Goal: Browse casually

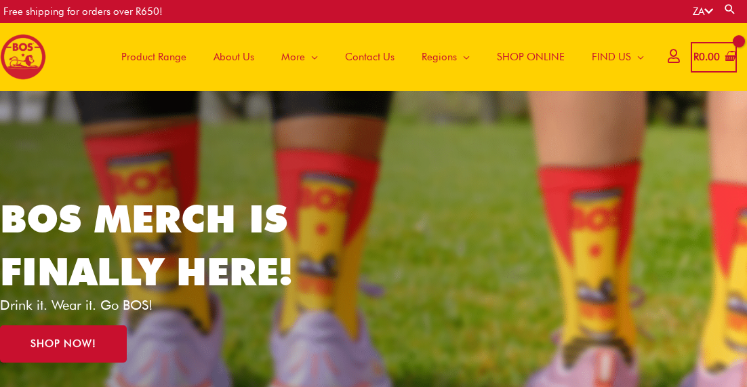
click at [144, 58] on span "Product Range" at bounding box center [153, 57] width 65 height 41
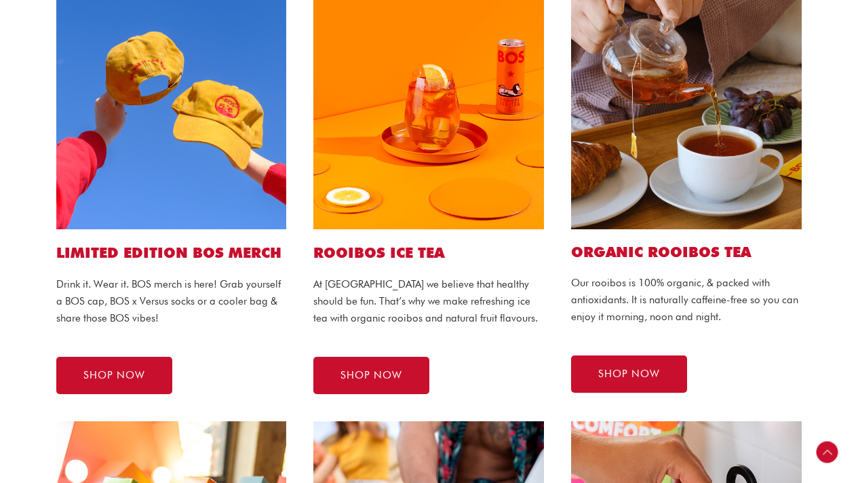
scroll to position [362, 0]
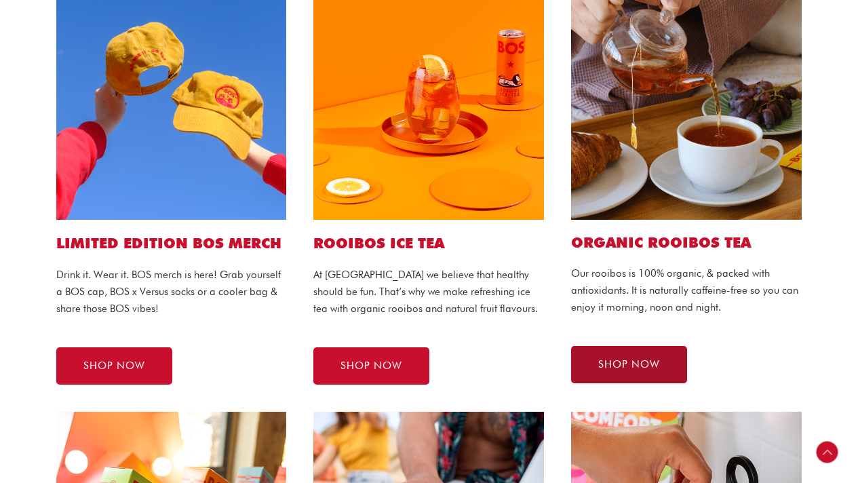
click at [619, 363] on span "SHOP NOW" at bounding box center [629, 364] width 62 height 10
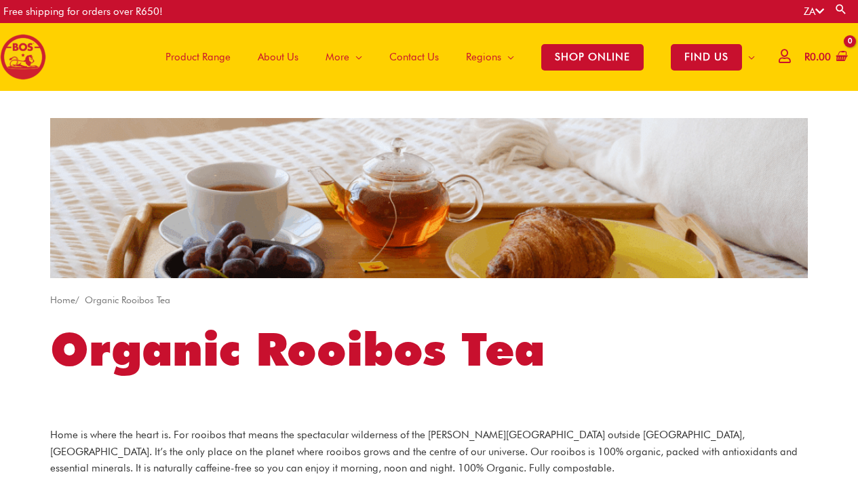
click at [223, 58] on span "Product Range" at bounding box center [197, 57] width 65 height 41
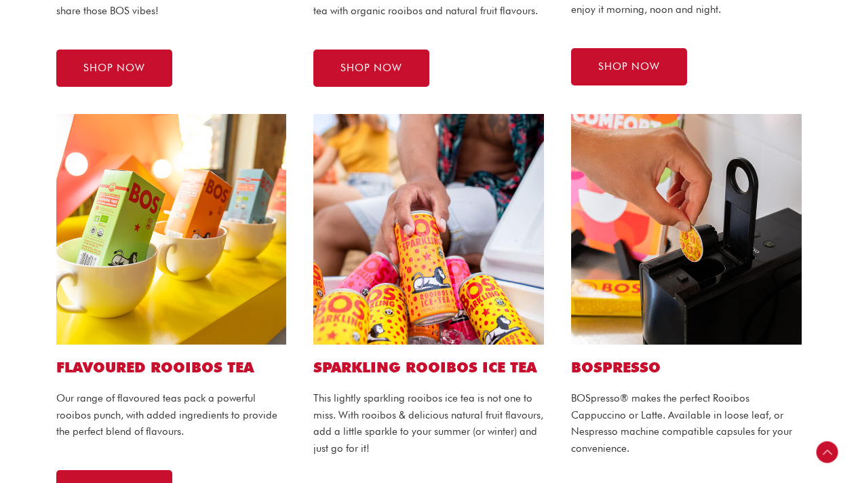
scroll to position [666, 0]
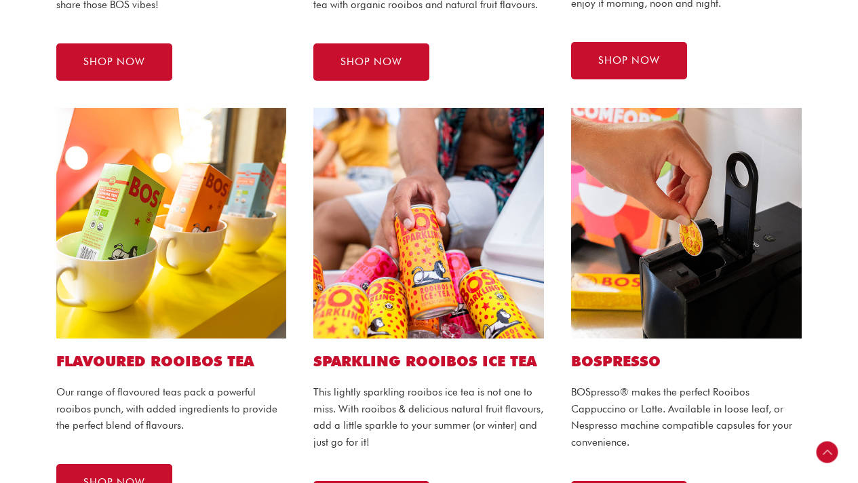
click at [122, 278] on img at bounding box center [171, 223] width 231 height 231
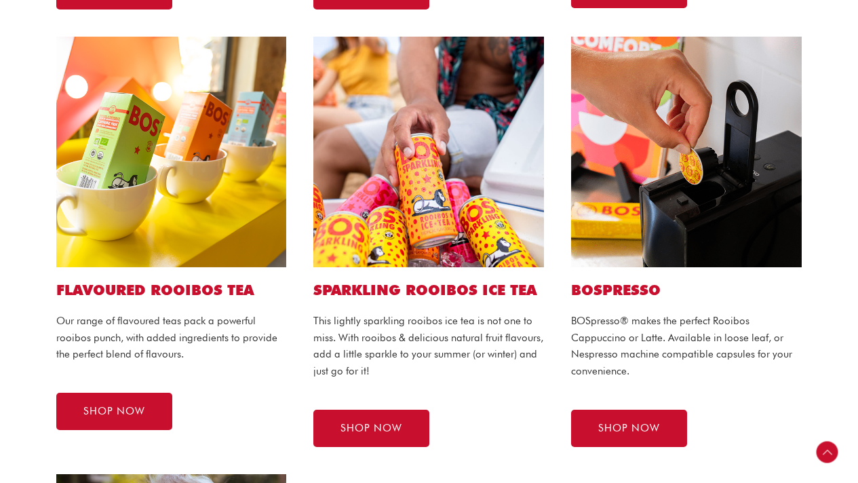
scroll to position [754, 0]
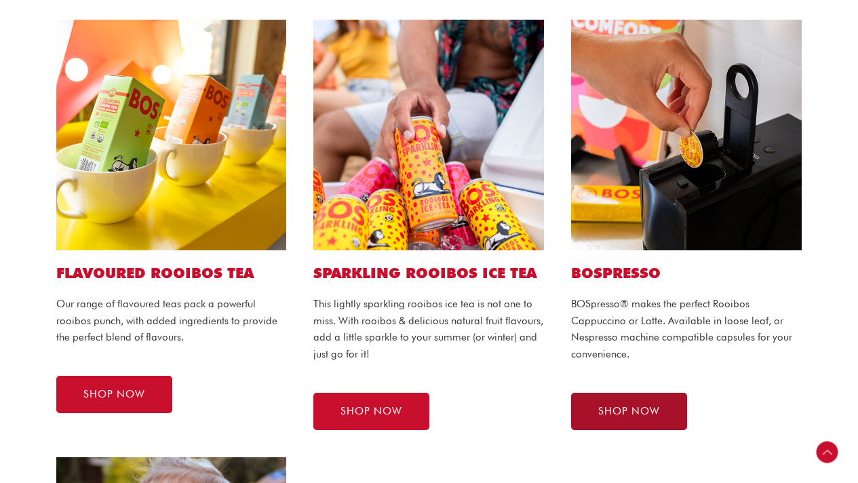
click at [610, 401] on link "SHOP NOW" at bounding box center [629, 411] width 116 height 37
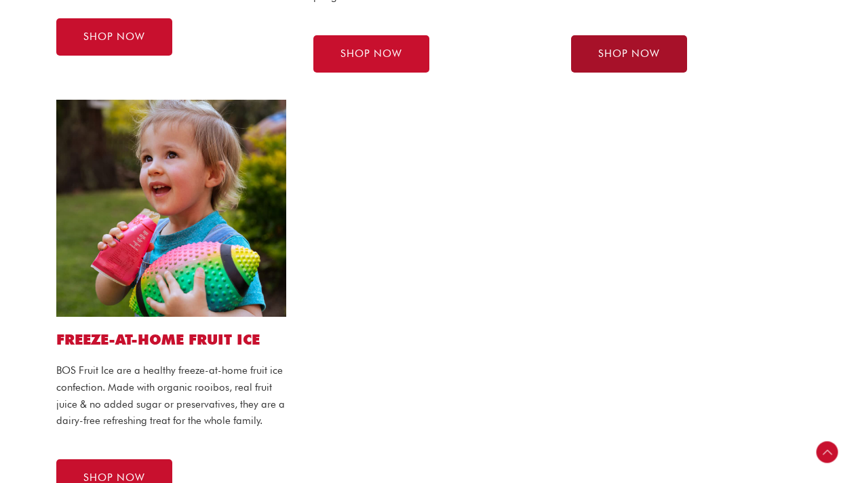
scroll to position [1175, 0]
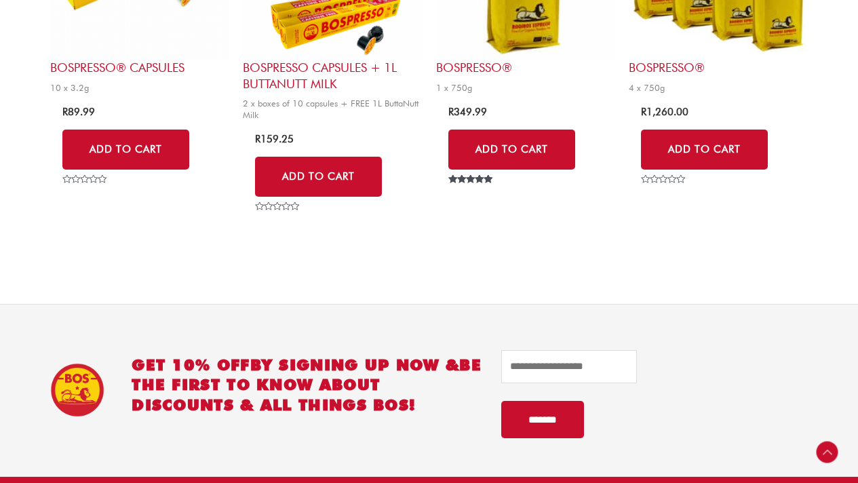
scroll to position [117, 0]
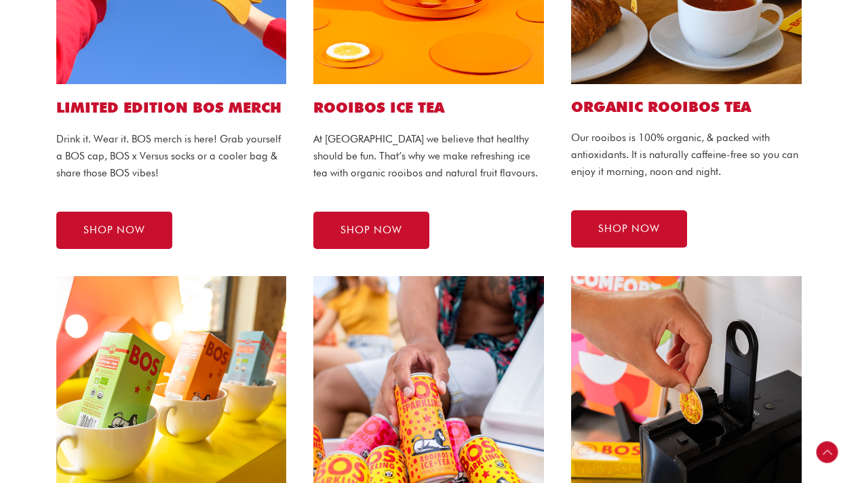
scroll to position [484, 0]
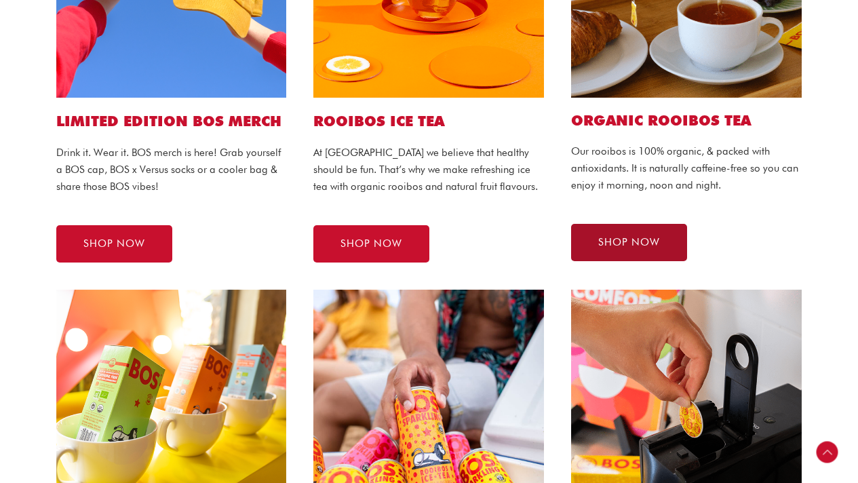
click at [666, 236] on link "SHOP NOW" at bounding box center [629, 242] width 116 height 37
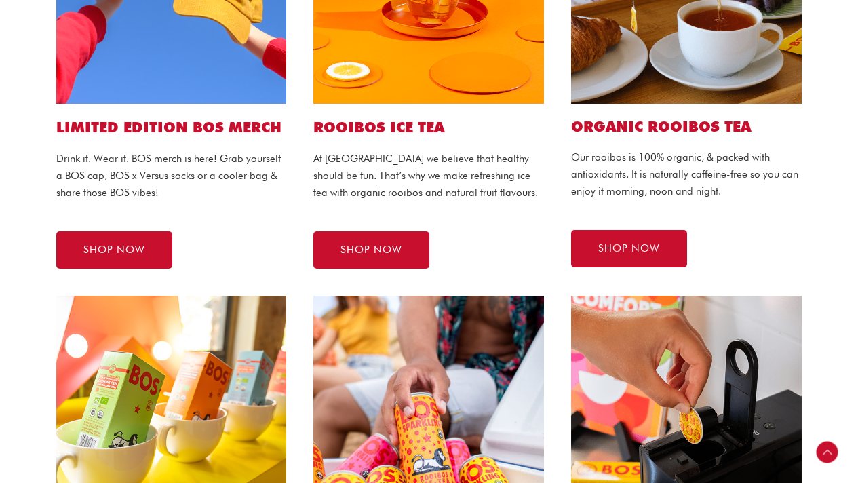
scroll to position [484, 0]
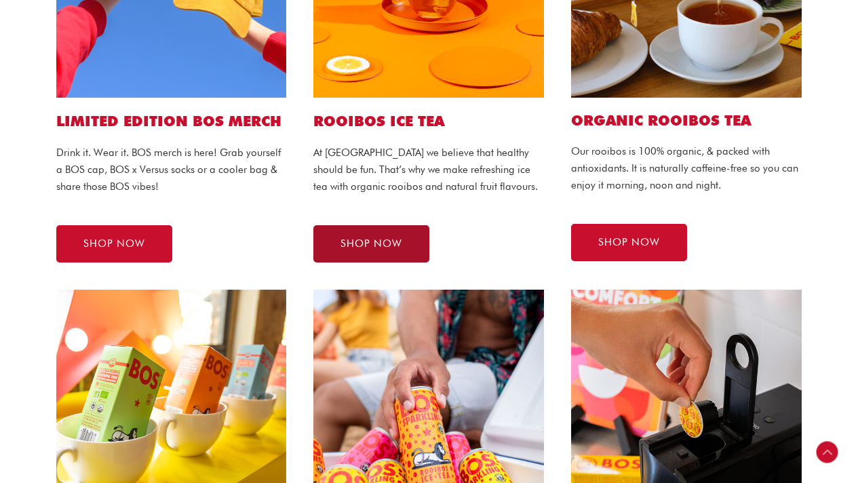
click at [396, 254] on link "SHOP NOW" at bounding box center [371, 243] width 116 height 37
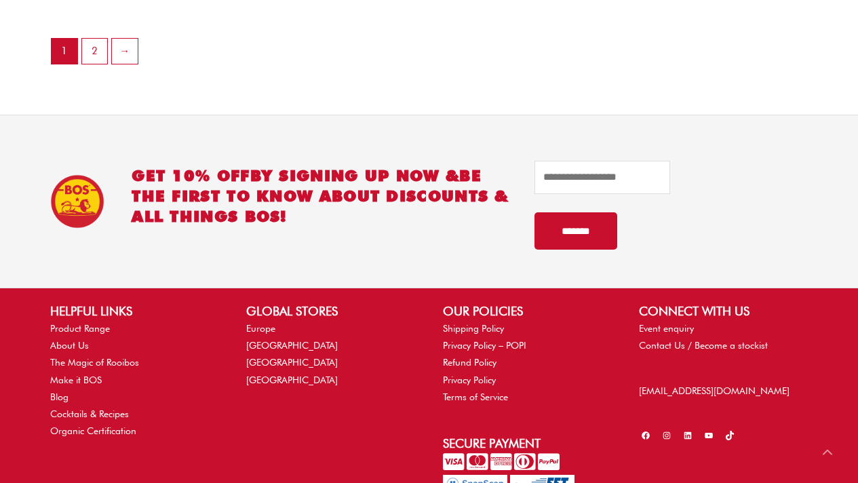
scroll to position [3320, 0]
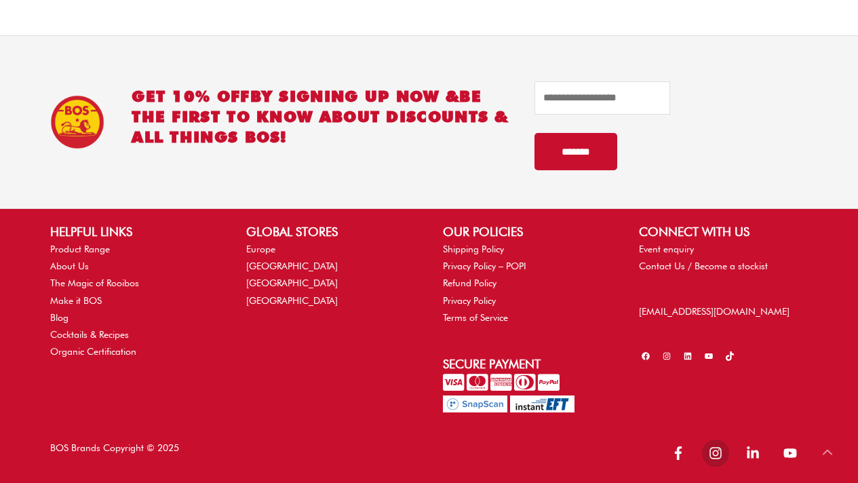
click at [715, 458] on icon "instagram" at bounding box center [715, 453] width 12 height 12
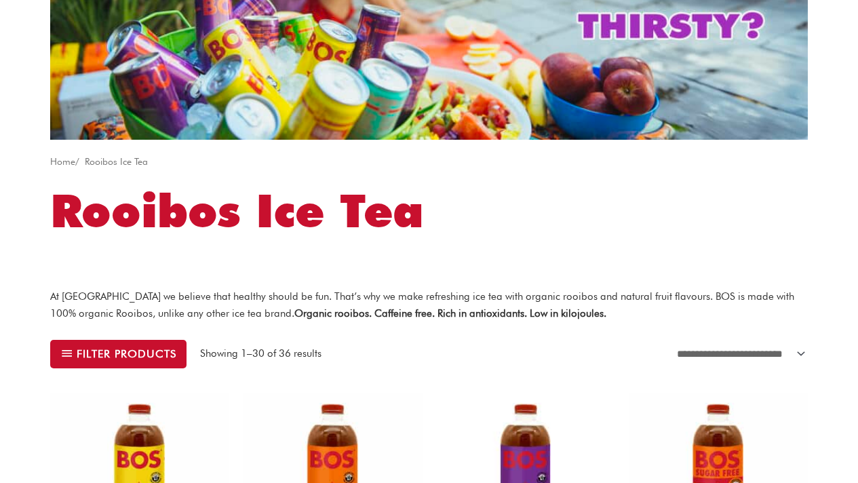
scroll to position [0, 0]
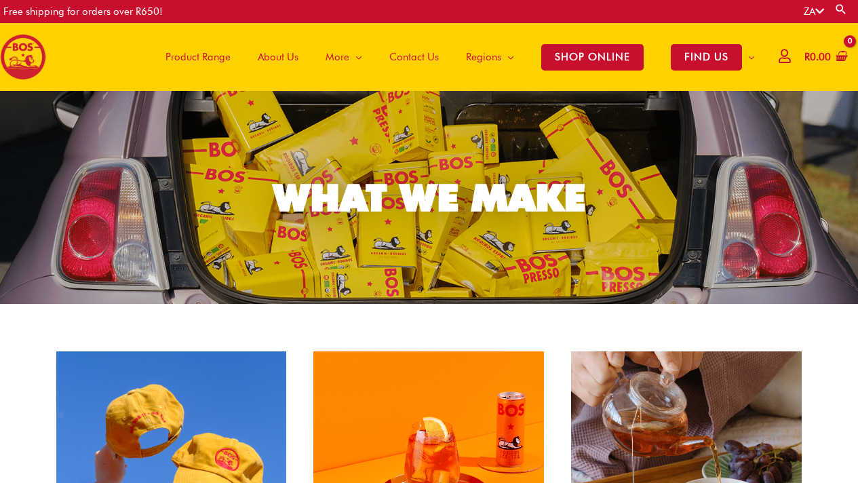
scroll to position [483, 0]
click at [24, 55] on img at bounding box center [23, 57] width 46 height 46
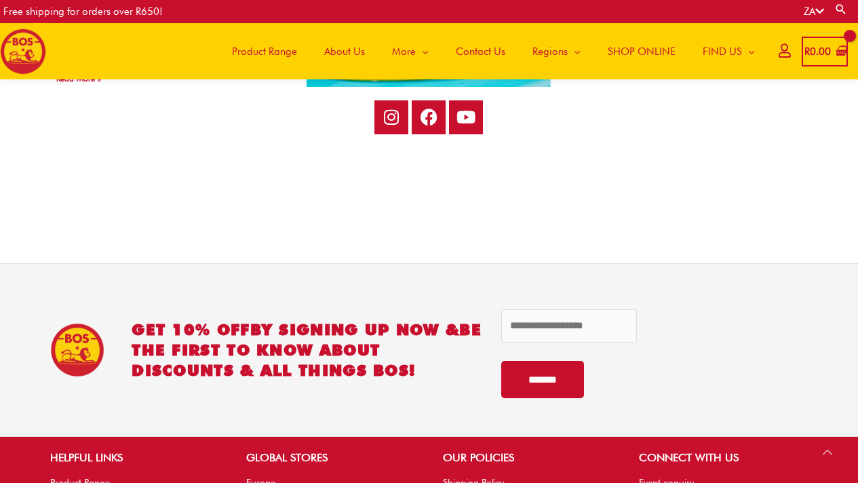
scroll to position [2732, 0]
